Goal: Task Accomplishment & Management: Manage account settings

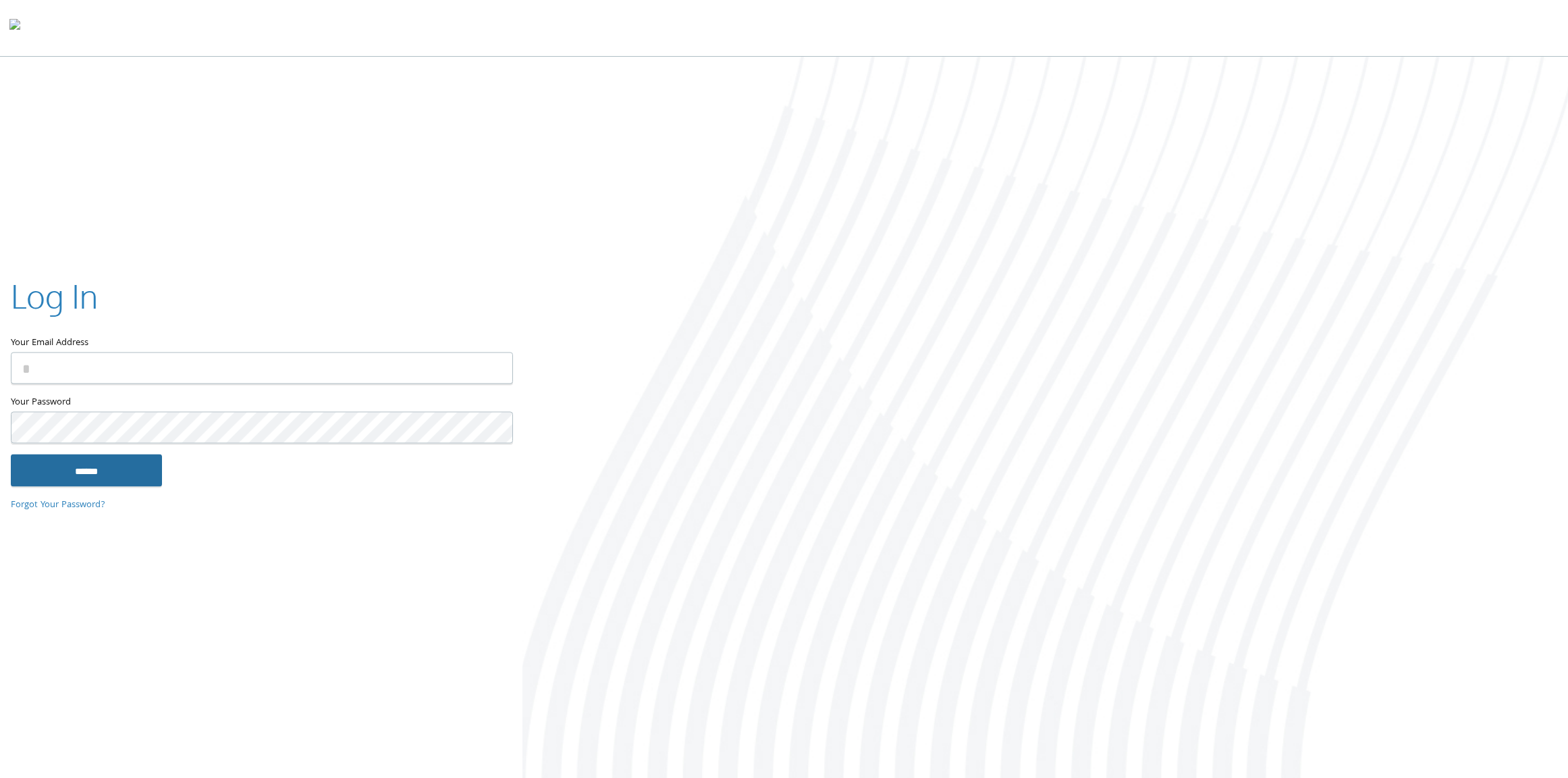
type input "**********"
click at [121, 471] on input "******" at bounding box center [86, 470] width 151 height 32
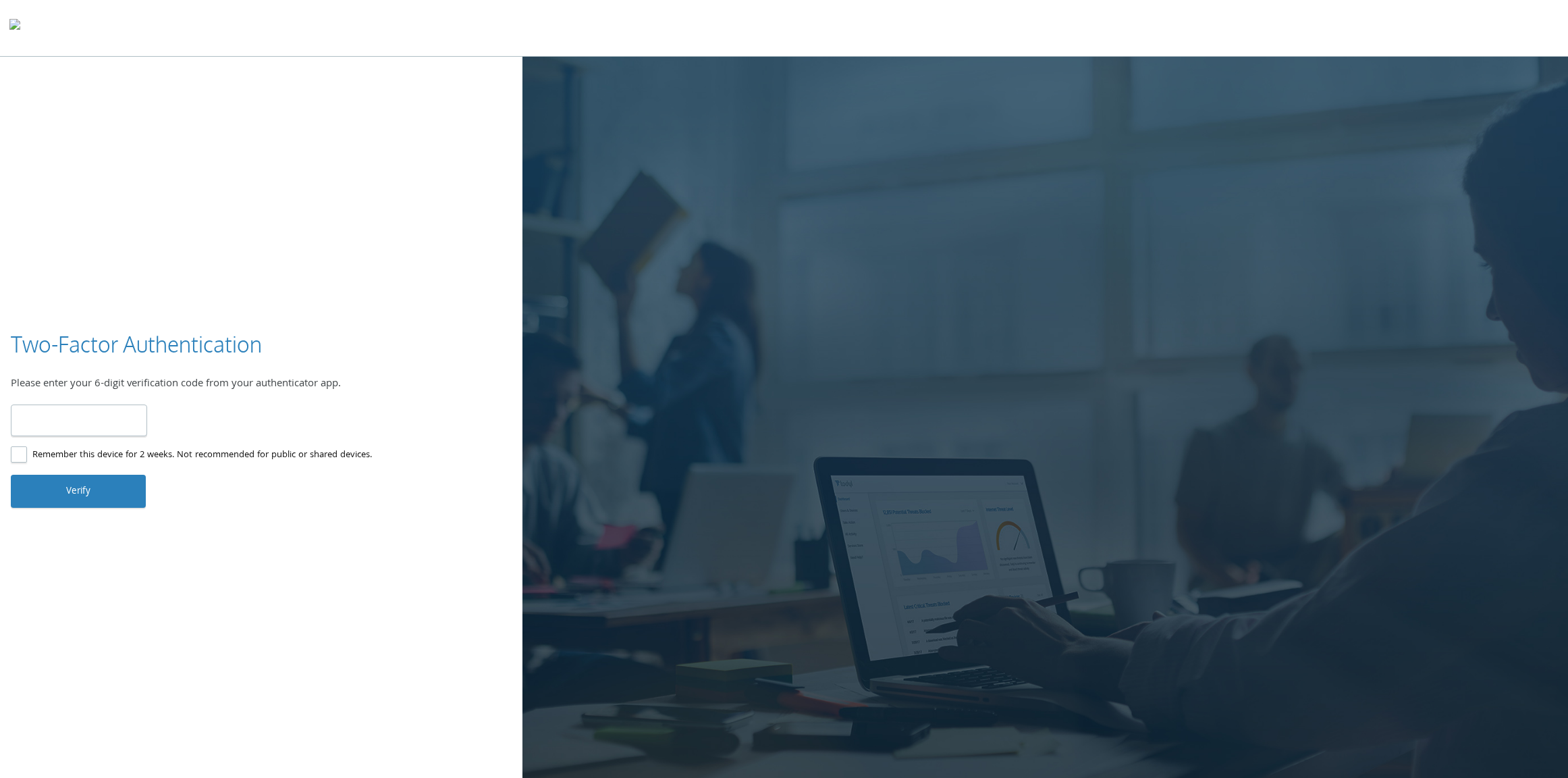
click at [75, 418] on input "number" at bounding box center [79, 420] width 136 height 31
type input "******"
